Goal: Submit feedback/report problem

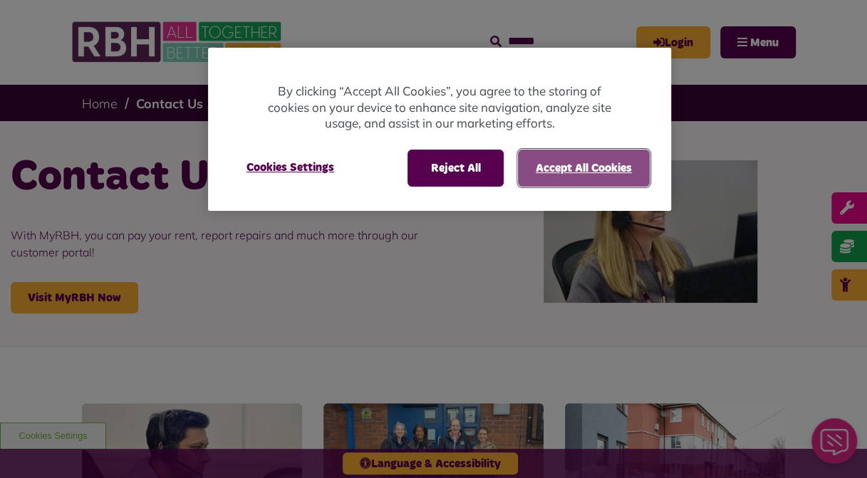
click at [536, 173] on button "Accept All Cookies" at bounding box center [584, 168] width 132 height 37
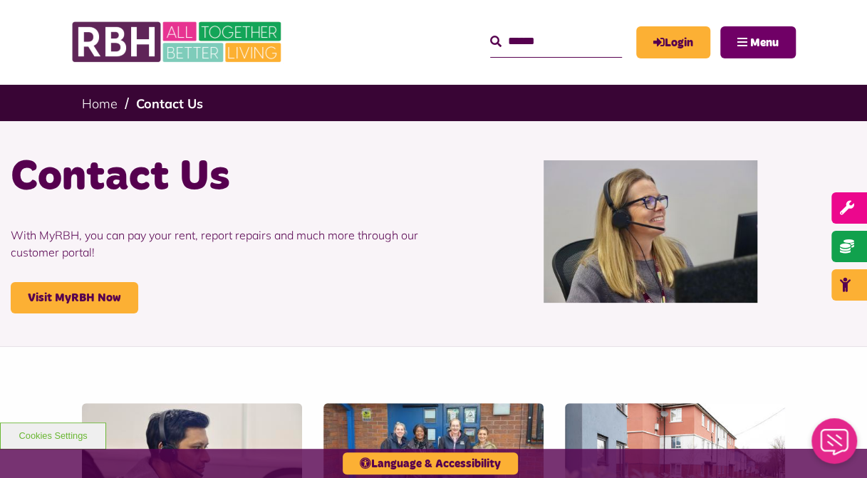
click at [745, 43] on button "Menu" at bounding box center [759, 42] width 76 height 32
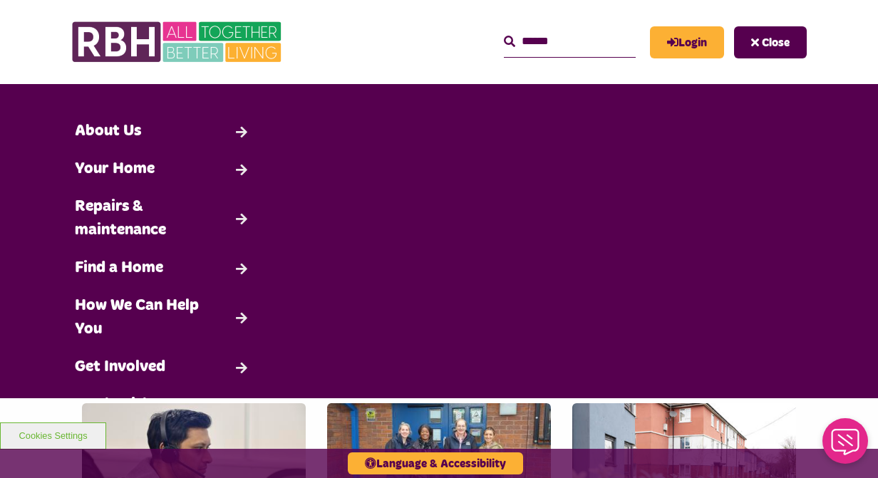
scroll to position [91, 0]
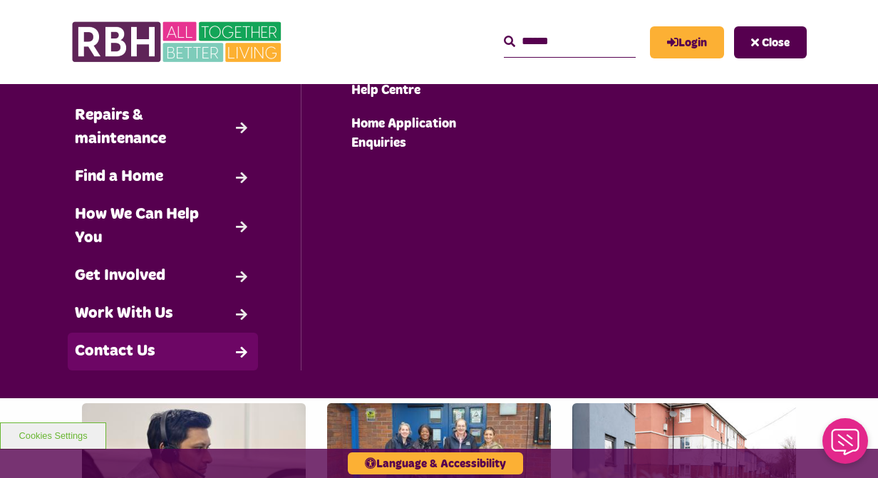
click at [212, 346] on link "Contact Us" at bounding box center [163, 352] width 190 height 38
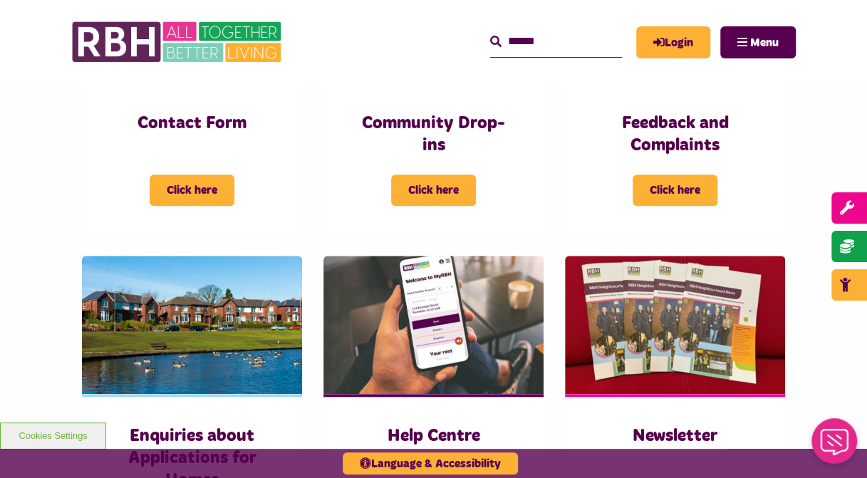
scroll to position [450, 0]
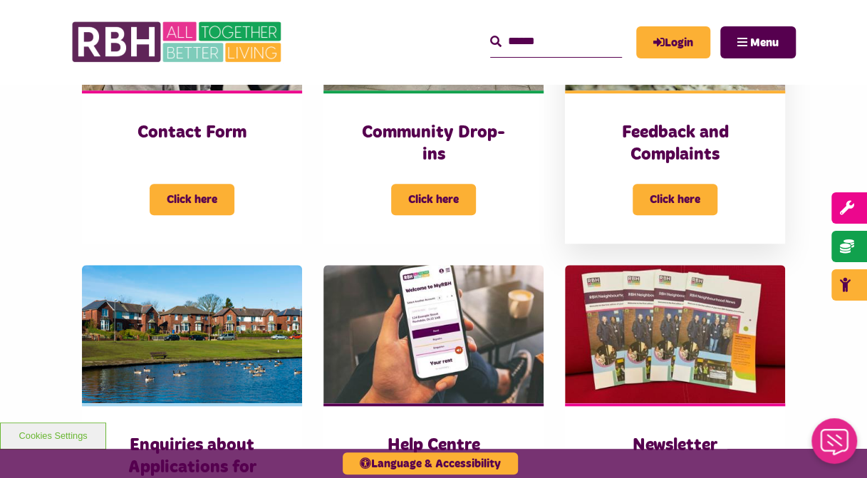
click at [643, 185] on span "Click here" at bounding box center [675, 199] width 85 height 31
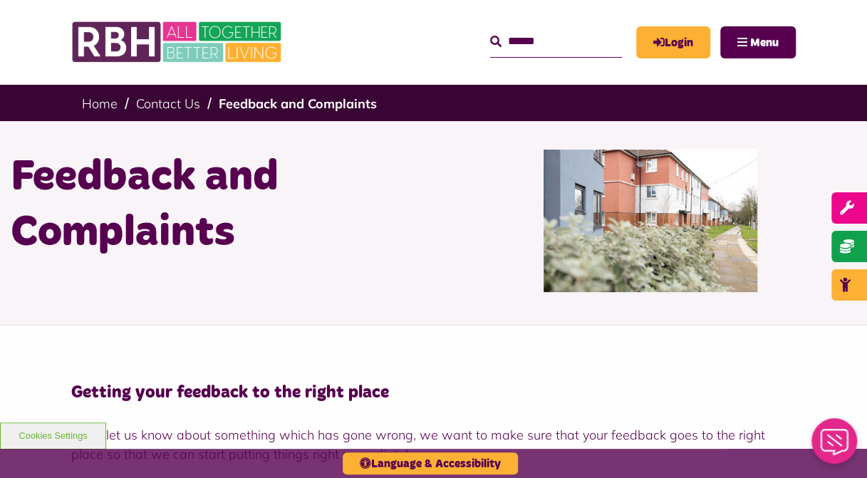
drag, startPoint x: 866, startPoint y: 68, endPoint x: 868, endPoint y: 109, distance: 41.4
drag, startPoint x: 868, startPoint y: 109, endPoint x: 861, endPoint y: 148, distance: 39.8
click at [861, 148] on div "Feedback and Complaints" at bounding box center [433, 221] width 867 height 200
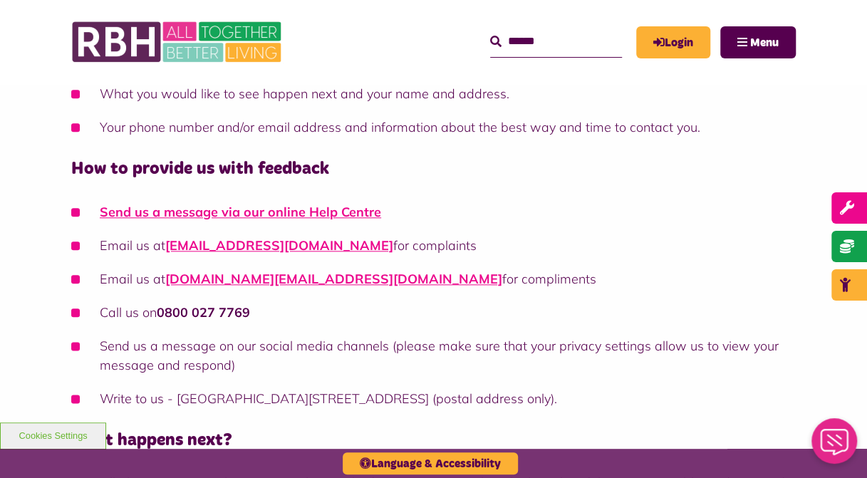
scroll to position [647, 0]
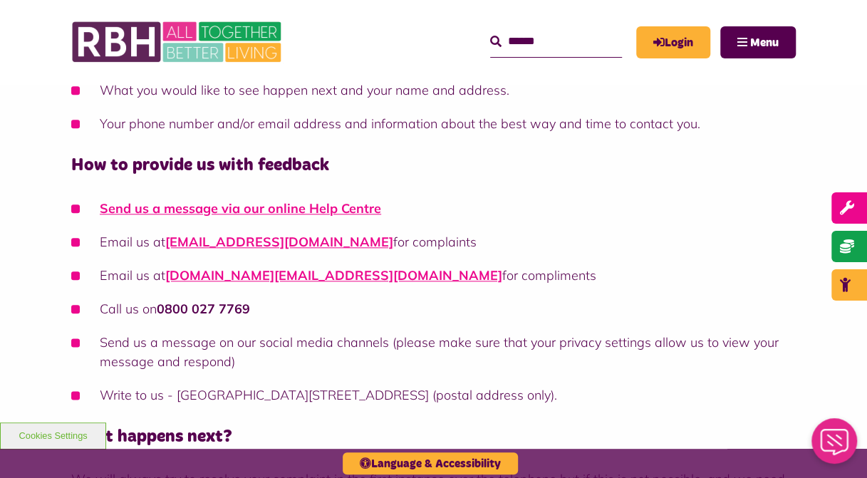
drag, startPoint x: 235, startPoint y: 243, endPoint x: 629, endPoint y: 230, distance: 393.7
click at [629, 230] on ul "Send us a message via our online Help Centre Email us at customer.complaints@rb…" at bounding box center [433, 302] width 725 height 206
